Goal: Information Seeking & Learning: Learn about a topic

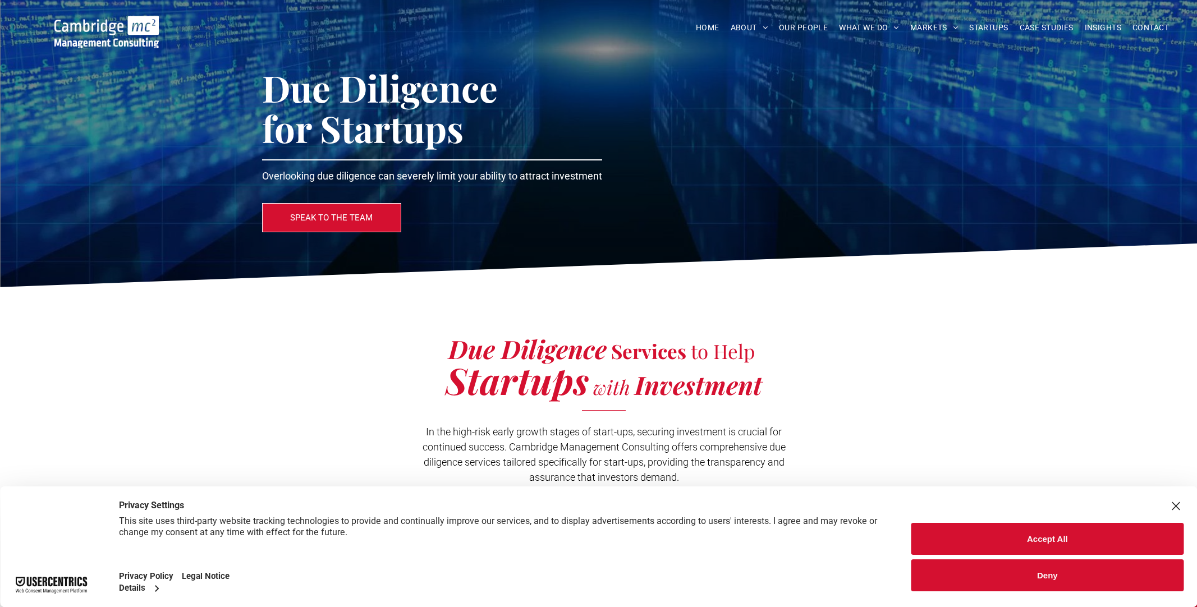
click at [964, 157] on link "FINANCIAL SERVICES" at bounding box center [1001, 159] width 176 height 29
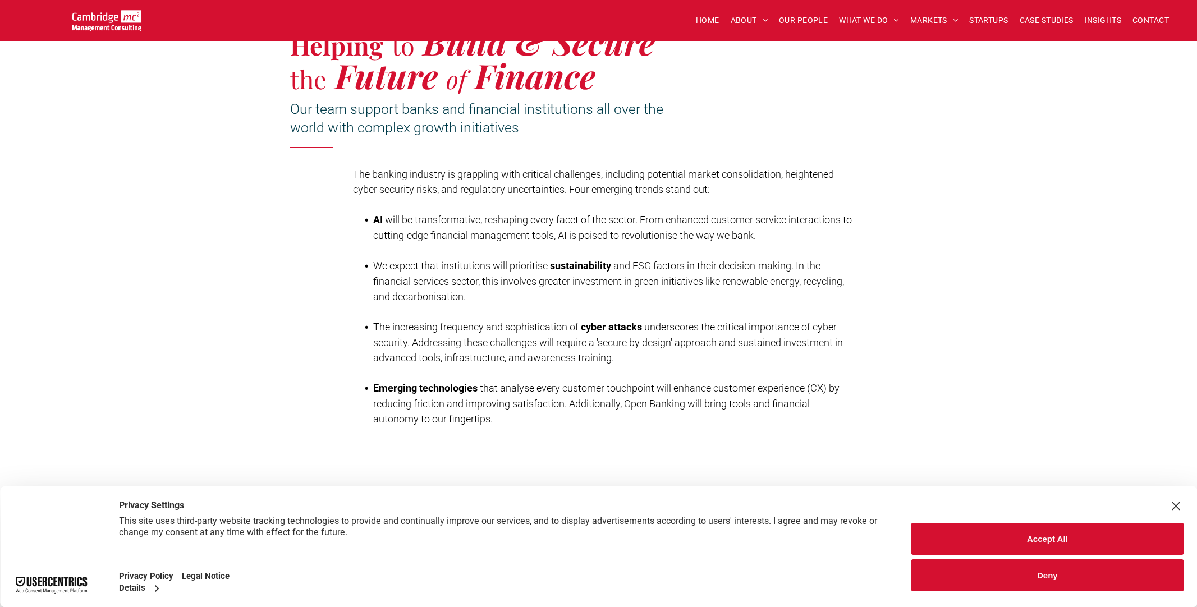
scroll to position [281, 0]
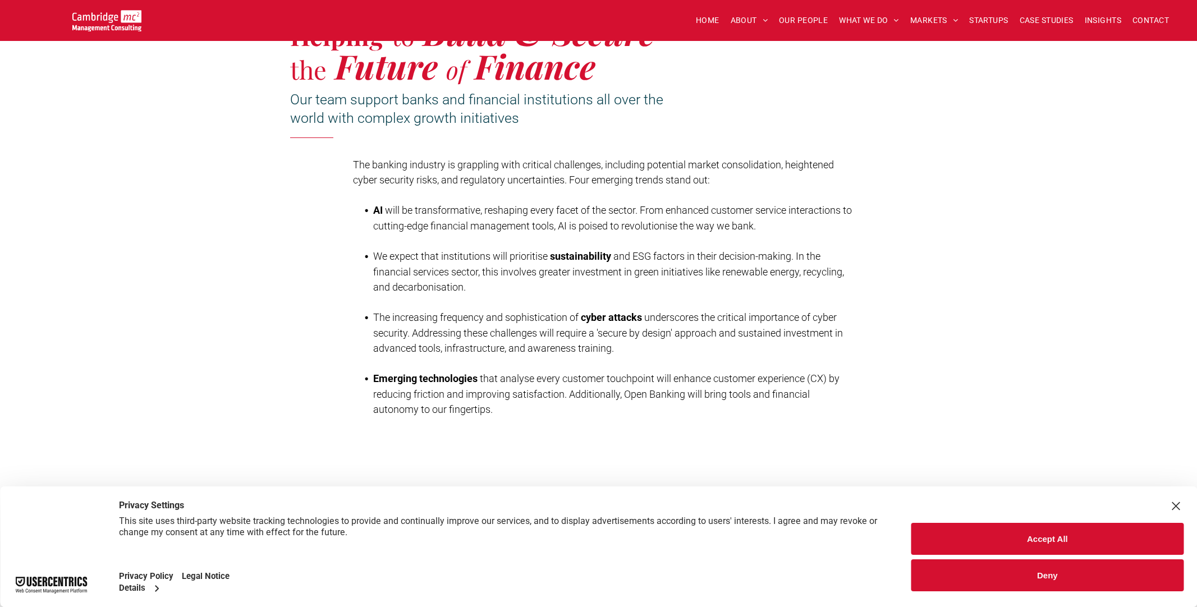
click at [1173, 505] on div "Close Layer" at bounding box center [1176, 507] width 16 height 16
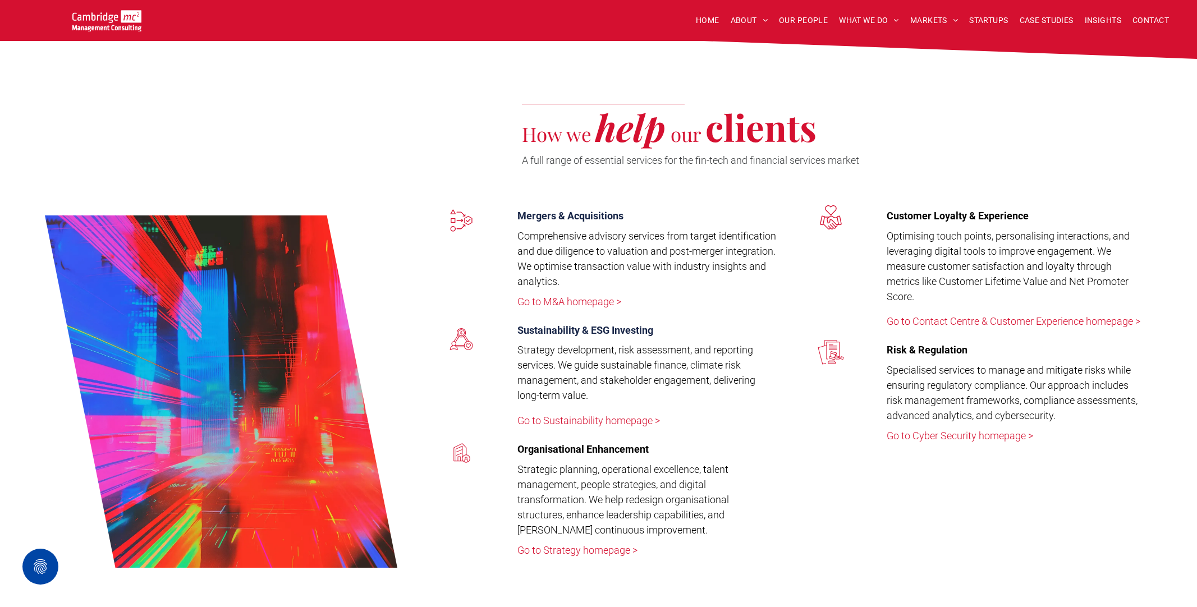
scroll to position [2021, 0]
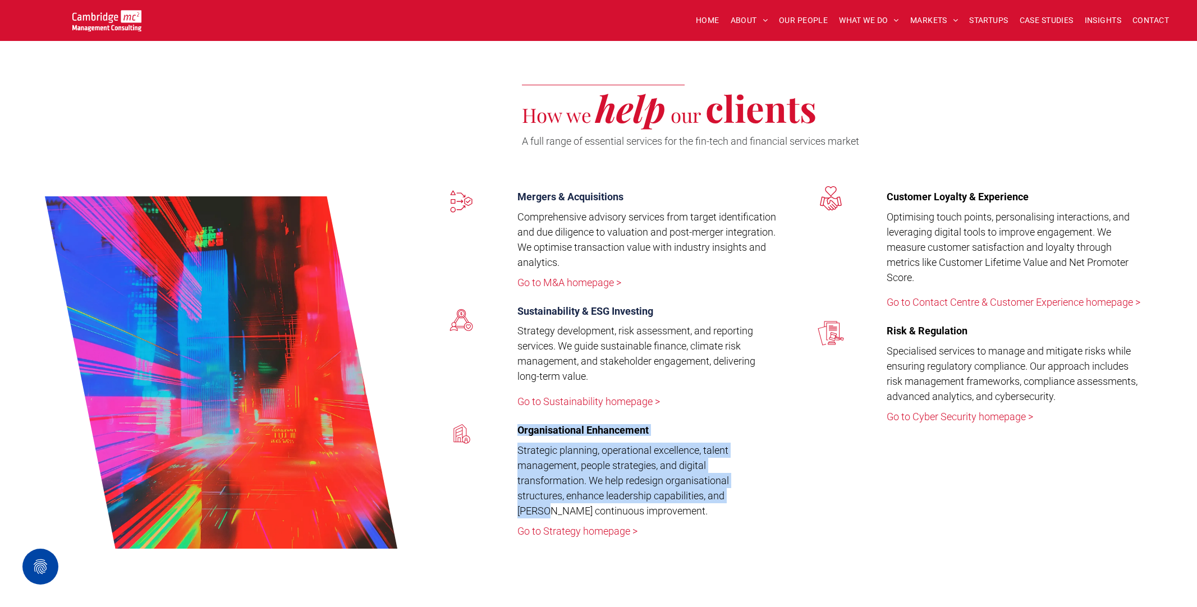
drag, startPoint x: 518, startPoint y: 432, endPoint x: 763, endPoint y: 501, distance: 255.5
click at [763, 501] on div "Organisational Enhancement ﻿ Strategic planning, operational excellence, talent…" at bounding box center [643, 484] width 268 height 130
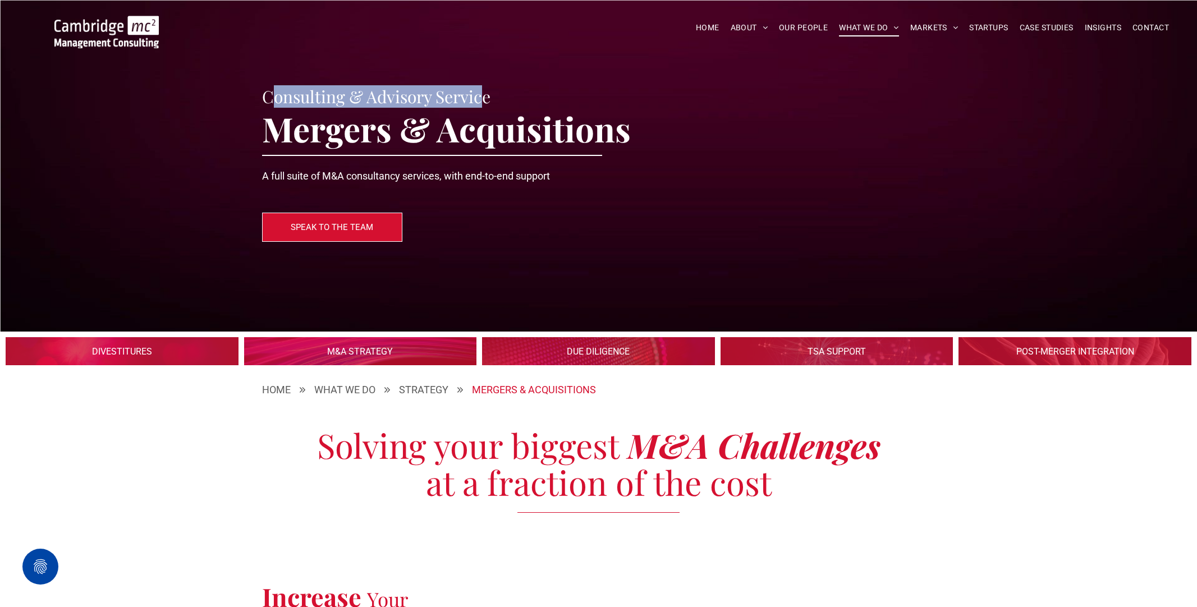
drag, startPoint x: 274, startPoint y: 97, endPoint x: 483, endPoint y: 93, distance: 209.4
click at [483, 93] on span "Consulting & Advisory Service" at bounding box center [376, 96] width 228 height 22
click at [566, 349] on link at bounding box center [598, 351] width 233 height 28
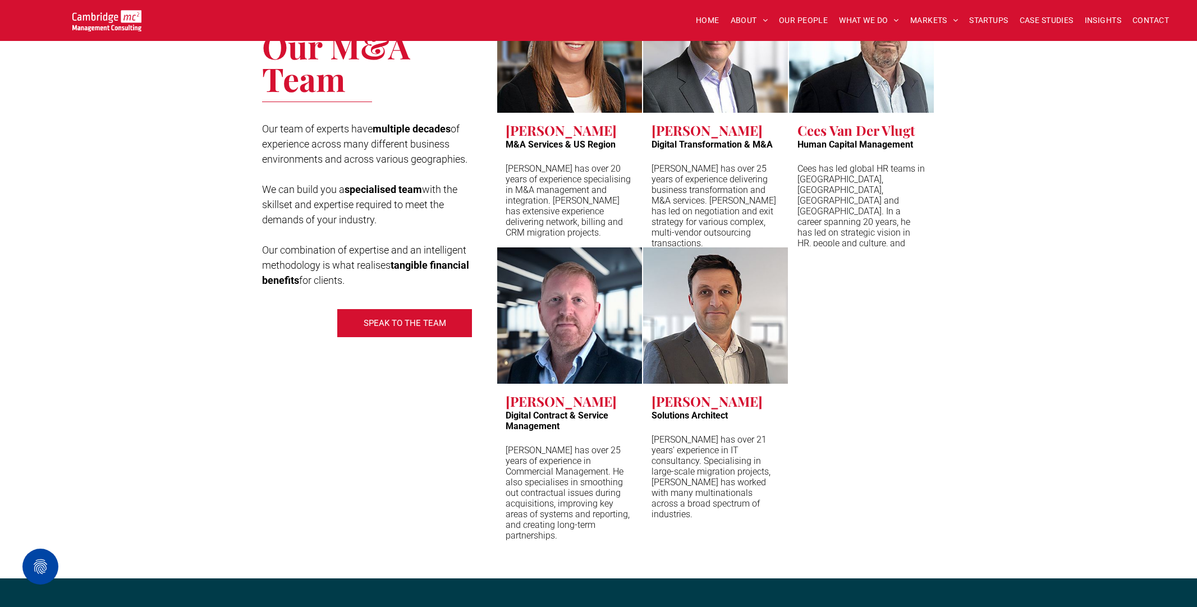
scroll to position [3424, 0]
